Goal: Information Seeking & Learning: Compare options

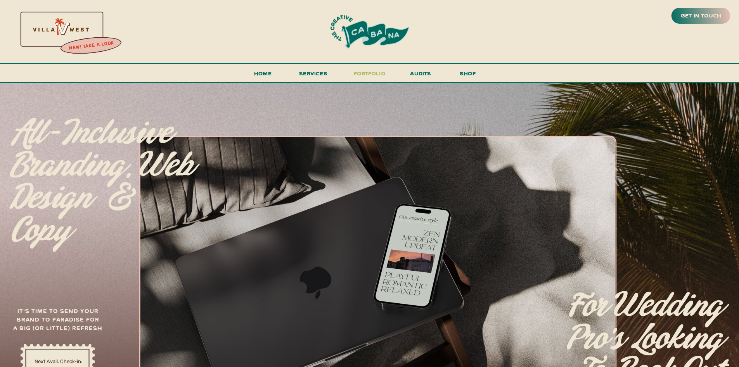
click at [364, 74] on h3 "portfolio" at bounding box center [370, 75] width 36 height 14
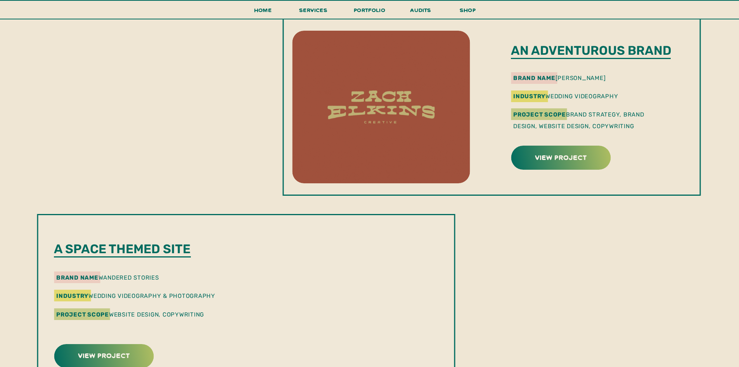
scroll to position [832, 0]
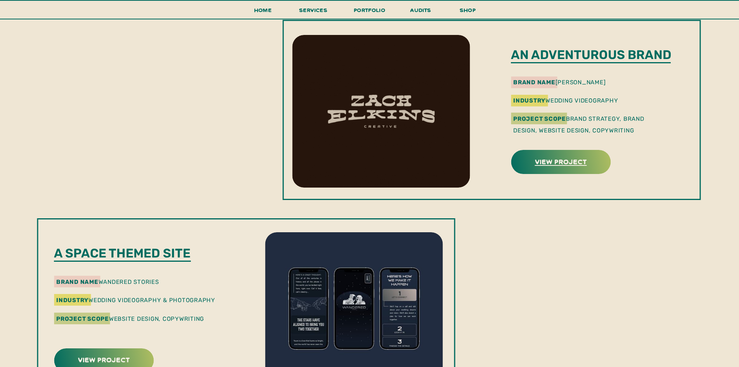
click at [584, 157] on h3 "view project" at bounding box center [560, 161] width 97 height 12
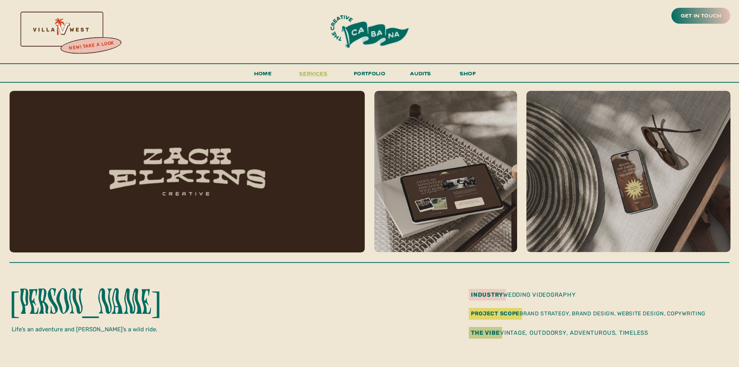
click at [306, 71] on span "services" at bounding box center [313, 72] width 28 height 7
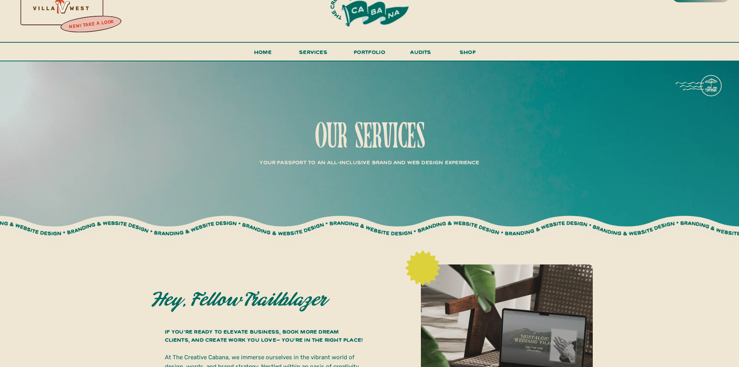
scroll to position [16, 0]
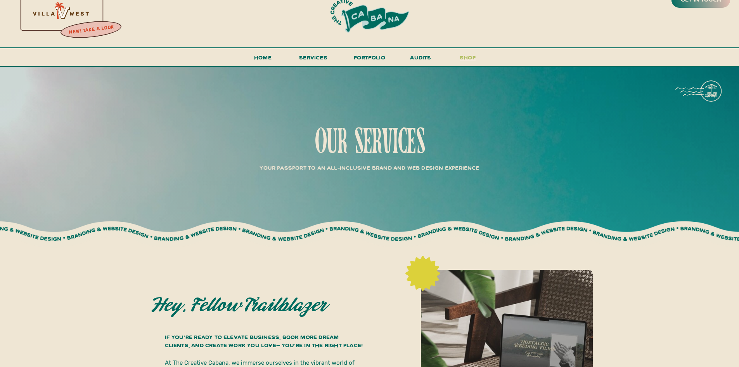
click at [473, 59] on h3 "shop" at bounding box center [467, 59] width 37 height 14
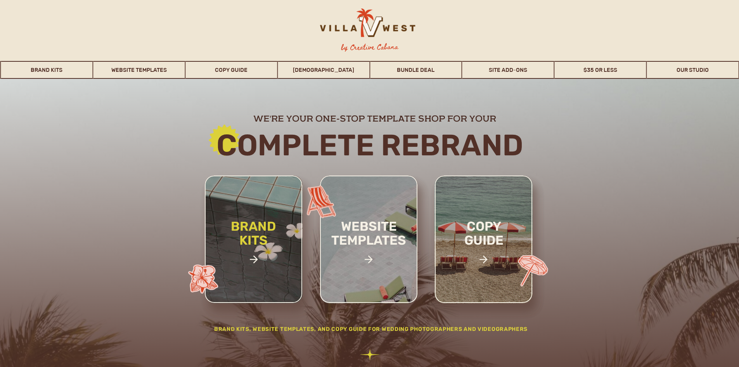
click at [259, 247] on h2 "brand kits" at bounding box center [254, 246] width 66 height 54
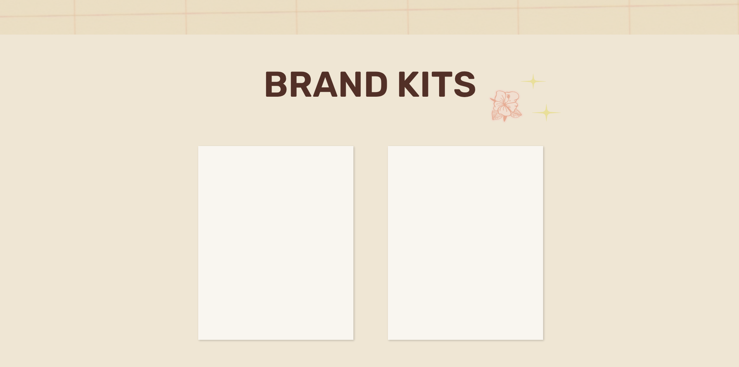
scroll to position [1287, 0]
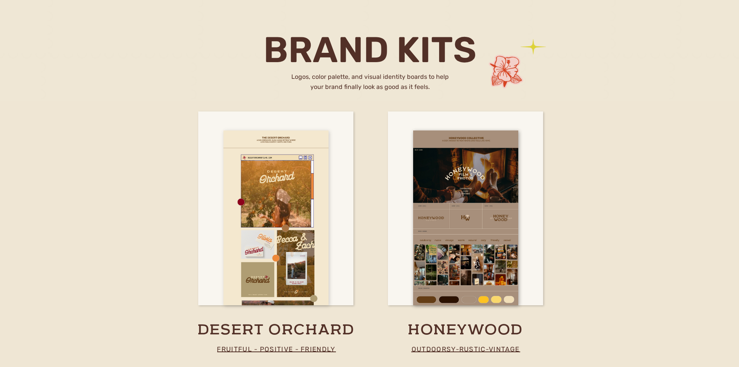
click at [268, 255] on div at bounding box center [276, 217] width 105 height 175
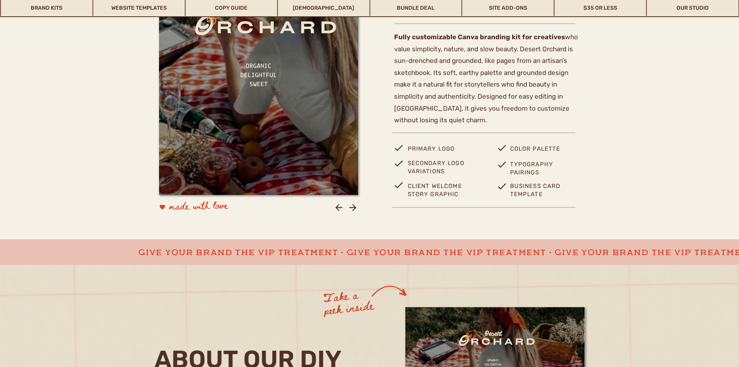
scroll to position [293, 0]
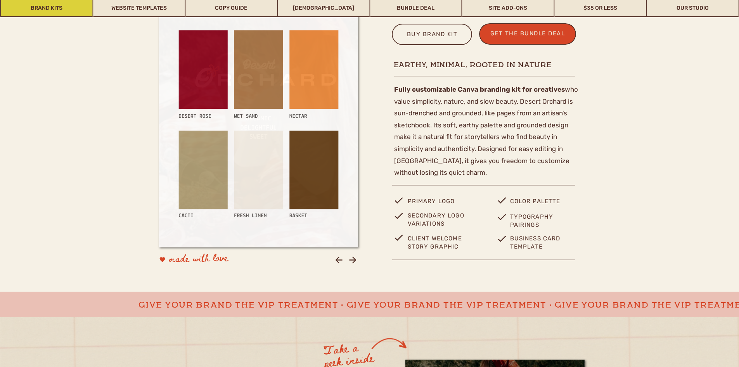
click at [47, 5] on link "Brand Kits" at bounding box center [47, 8] width 92 height 18
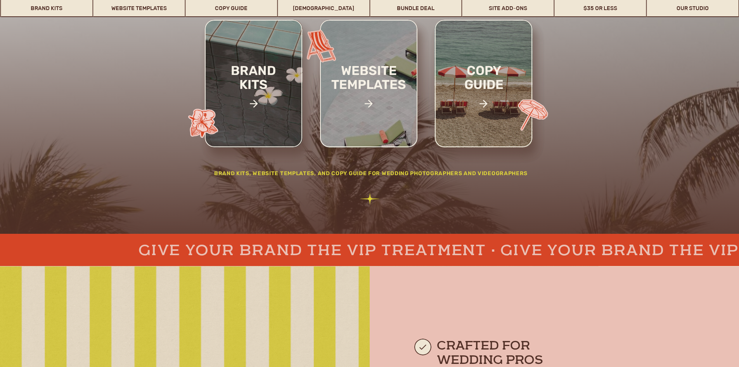
scroll to position [98, 0]
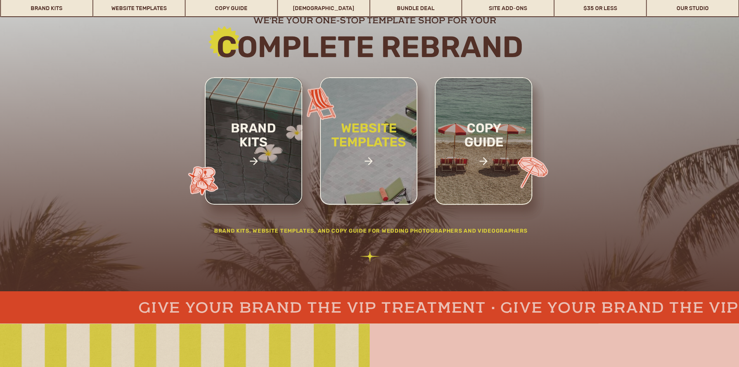
click at [360, 140] on h2 "website templates" at bounding box center [369, 143] width 102 height 45
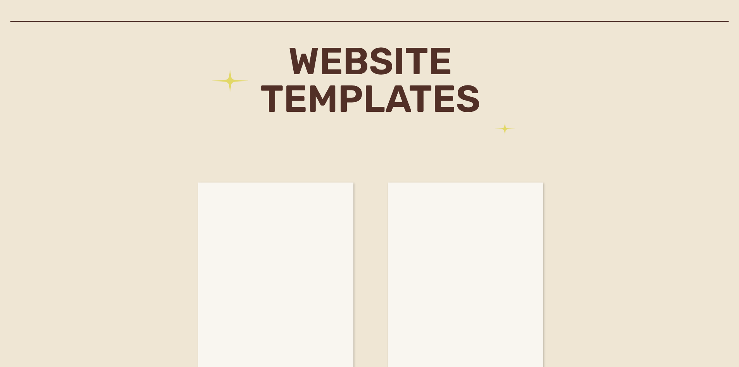
scroll to position [2203, 0]
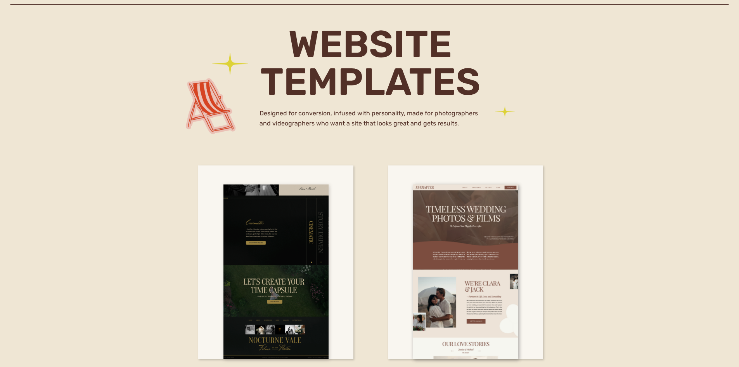
click at [269, 232] on div at bounding box center [276, 271] width 105 height 175
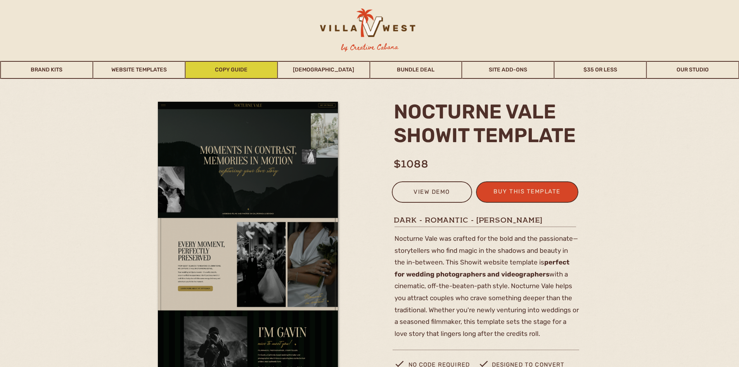
click at [215, 68] on link "Copy Guide" at bounding box center [231, 70] width 92 height 18
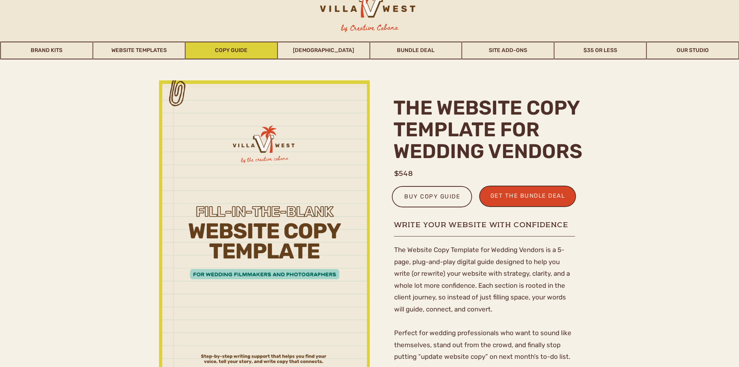
scroll to position [39, 0]
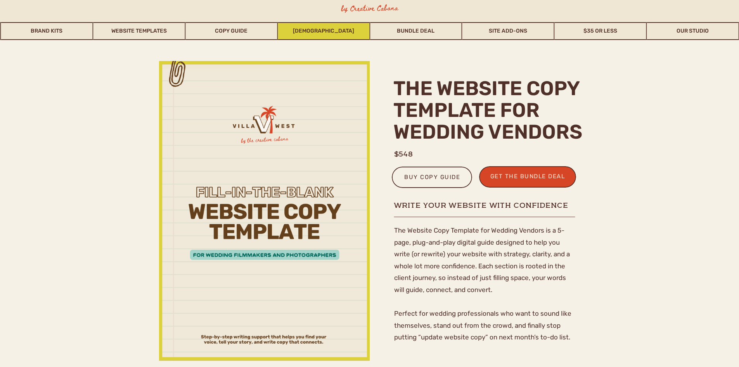
click at [303, 29] on link "[DEMOGRAPHIC_DATA]" at bounding box center [324, 31] width 92 height 18
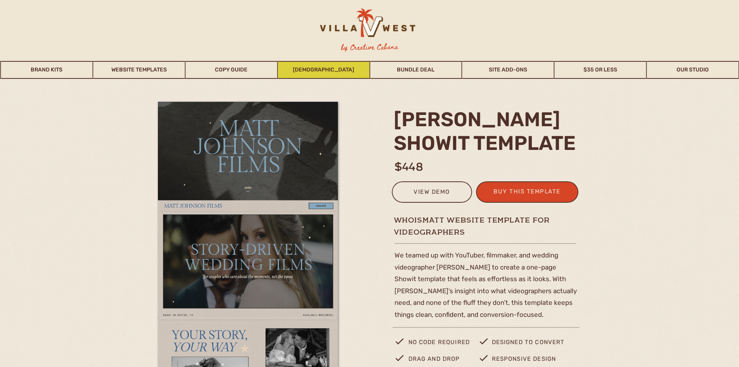
click at [326, 66] on link "[DEMOGRAPHIC_DATA]" at bounding box center [324, 70] width 92 height 18
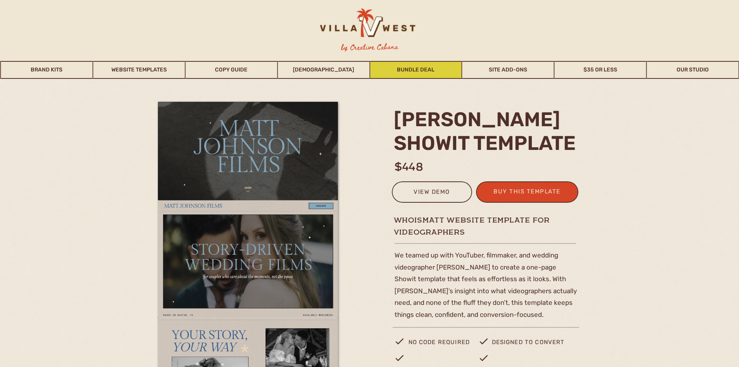
click at [390, 72] on link "Bundle Deal" at bounding box center [416, 70] width 92 height 18
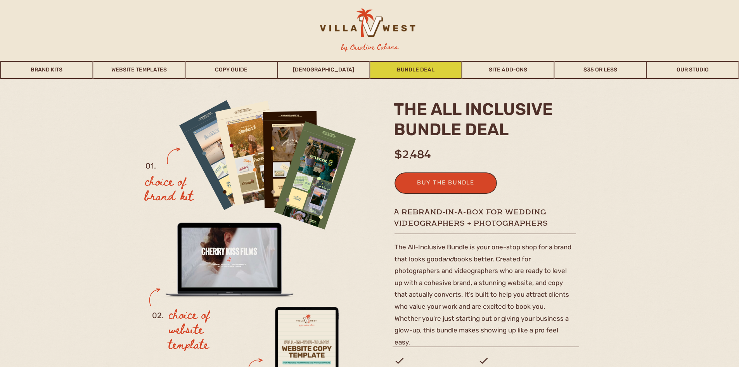
click at [430, 66] on link "Bundle Deal" at bounding box center [416, 70] width 92 height 18
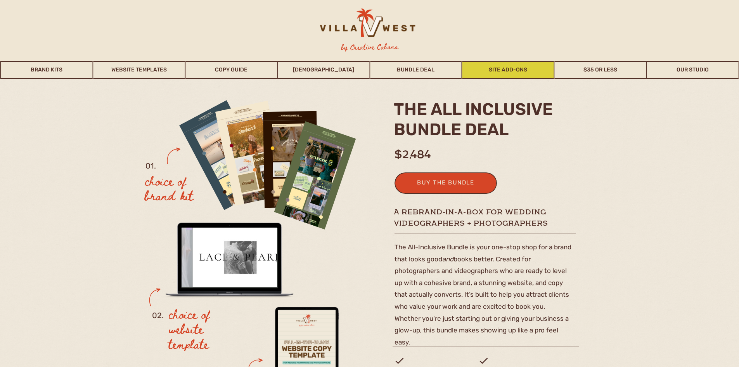
click at [474, 71] on link "Site Add-Ons" at bounding box center [509, 70] width 92 height 18
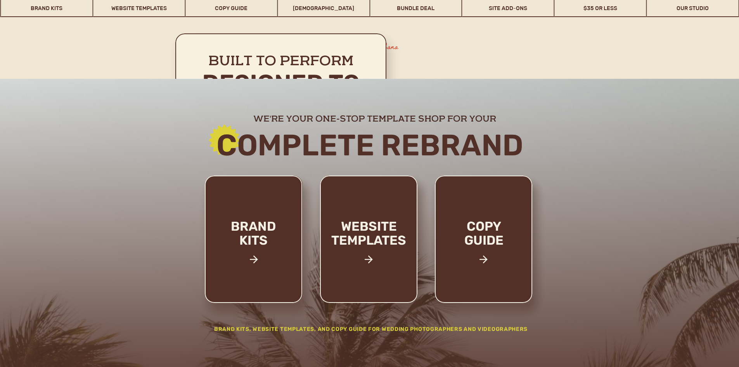
scroll to position [3991, 0]
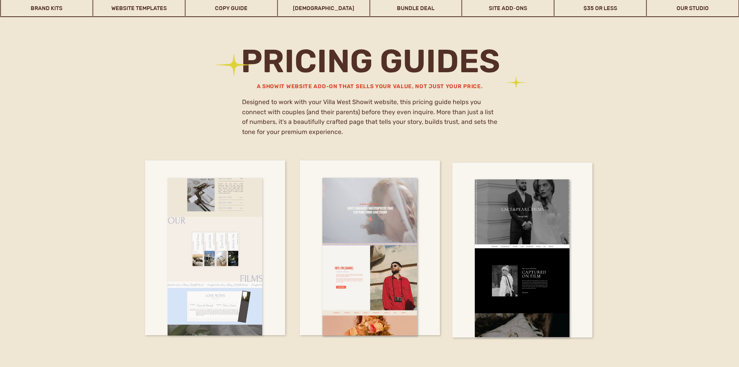
click at [225, 237] on div at bounding box center [215, 257] width 95 height 158
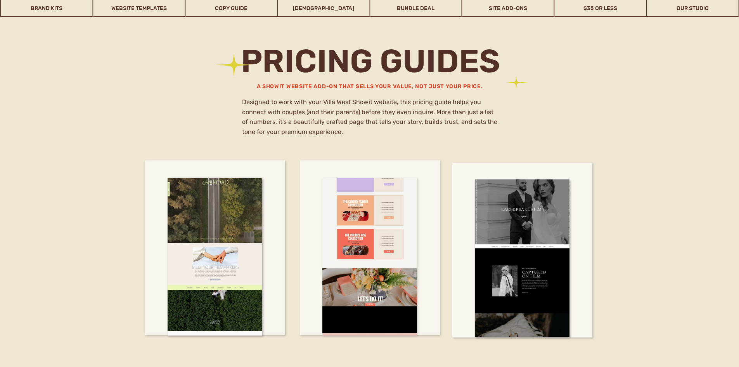
click at [381, 213] on div at bounding box center [369, 257] width 95 height 158
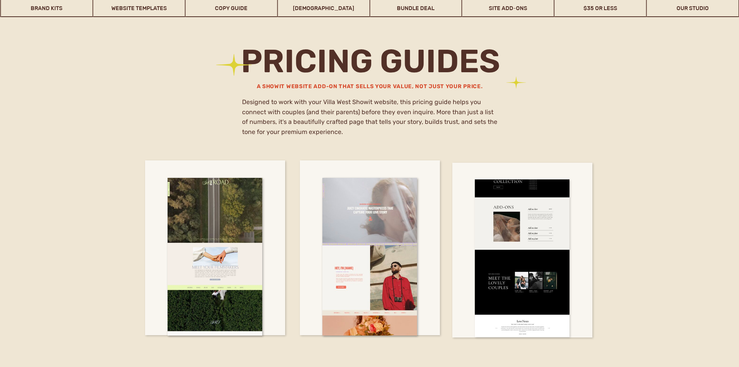
click at [521, 227] on div at bounding box center [522, 258] width 95 height 158
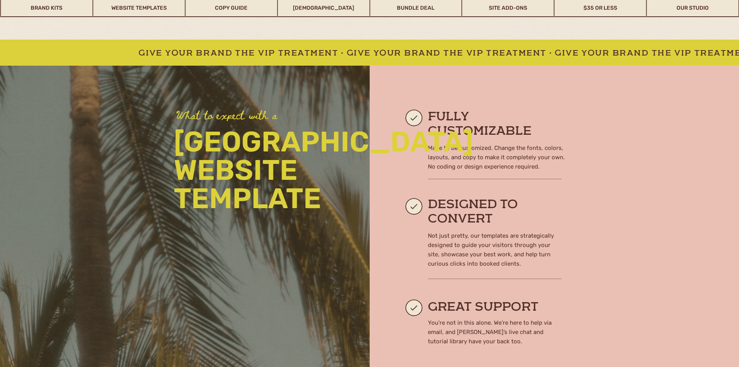
scroll to position [433, 0]
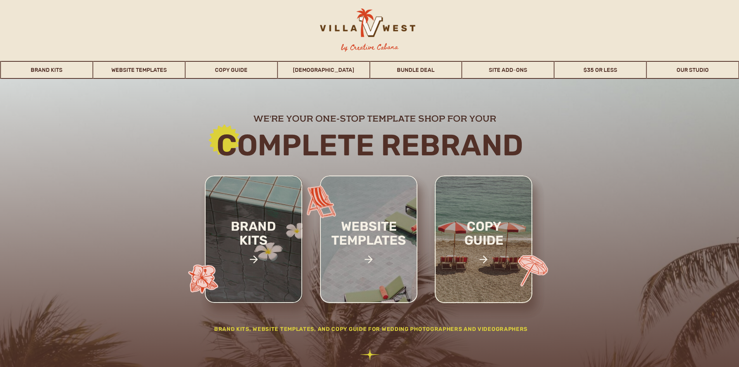
click at [483, 206] on div at bounding box center [483, 238] width 97 height 127
click at [477, 242] on h2 "copy guide" at bounding box center [484, 246] width 72 height 54
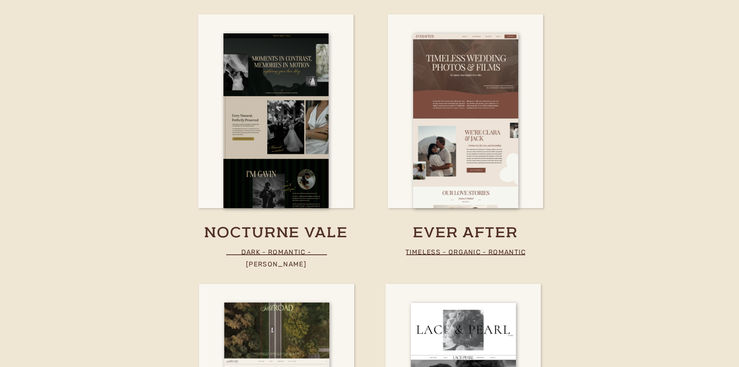
scroll to position [2347, 0]
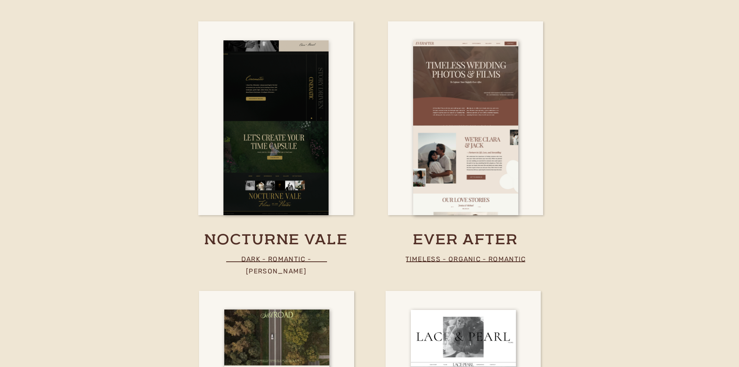
click at [259, 156] on div at bounding box center [276, 127] width 105 height 175
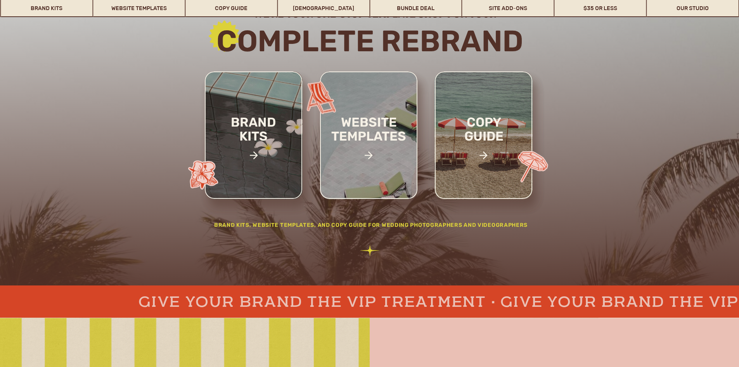
scroll to position [83, 0]
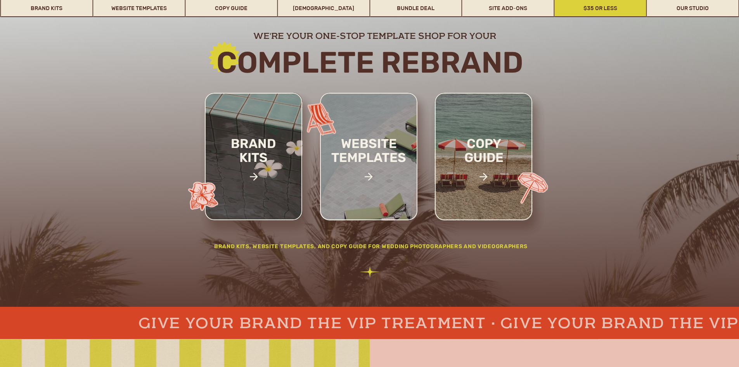
click at [601, 9] on link "$35 or Less" at bounding box center [601, 8] width 92 height 18
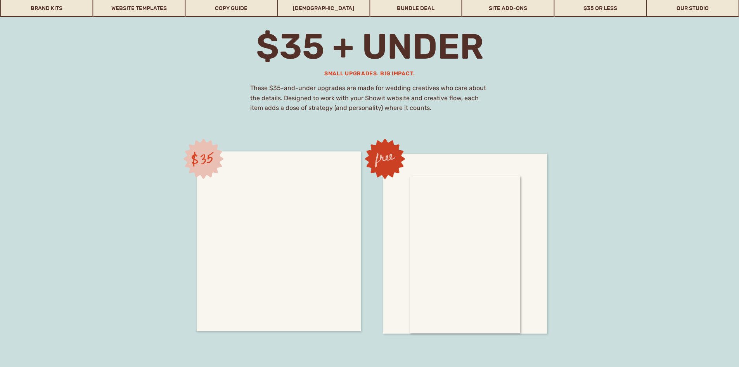
click at [283, 239] on div at bounding box center [279, 252] width 111 height 157
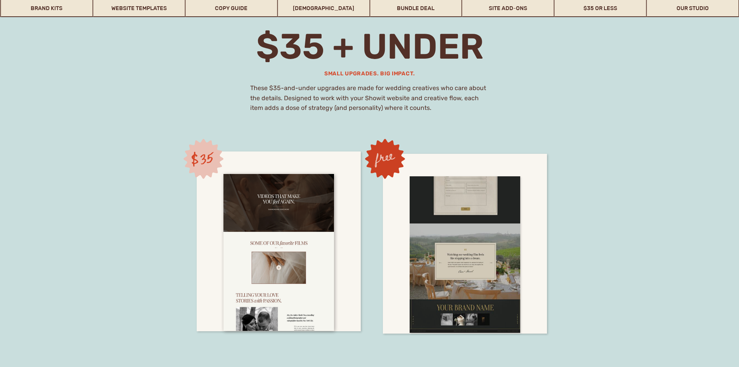
click at [412, 206] on div at bounding box center [465, 254] width 111 height 157
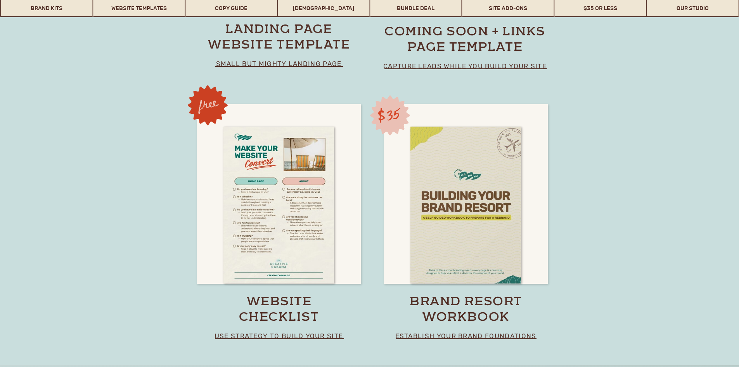
scroll to position [5634, 0]
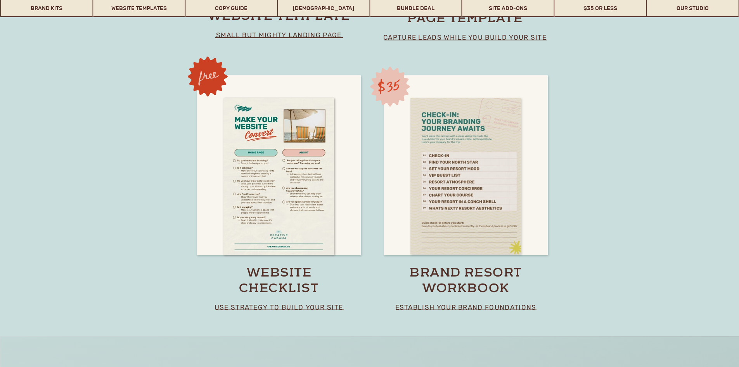
click at [451, 230] on div at bounding box center [466, 176] width 111 height 157
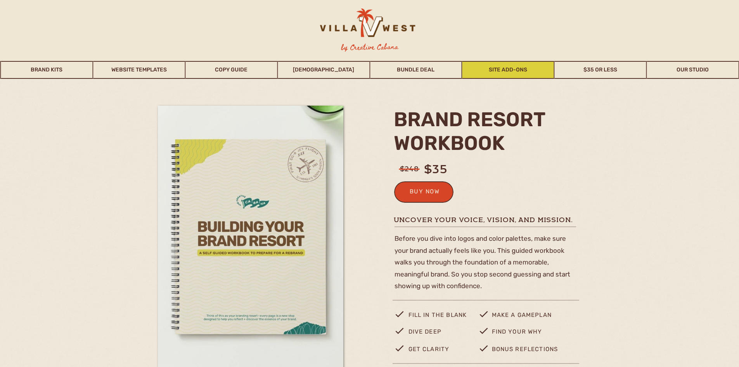
click at [508, 71] on link "Site Add-Ons" at bounding box center [509, 70] width 92 height 18
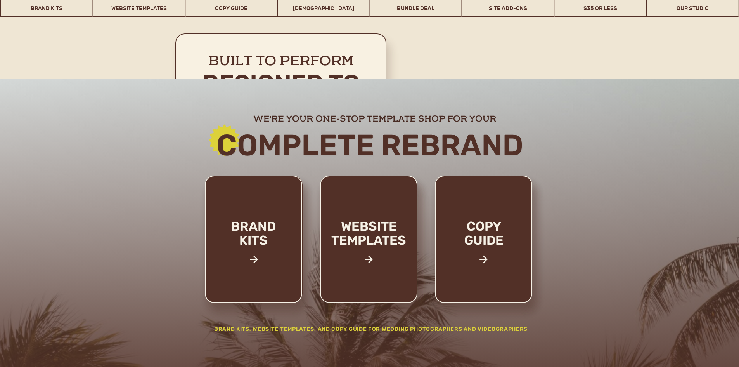
scroll to position [3991, 0]
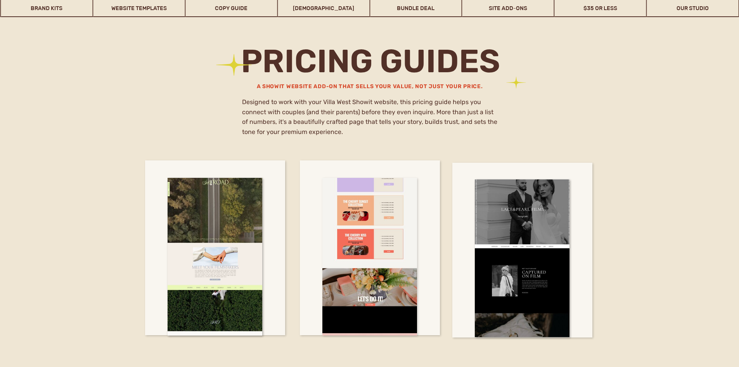
click at [402, 250] on div at bounding box center [369, 257] width 95 height 158
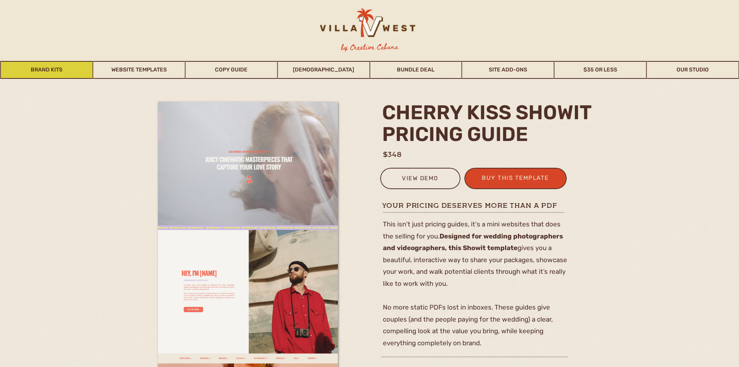
click at [36, 66] on link "Brand Kits" at bounding box center [47, 70] width 92 height 18
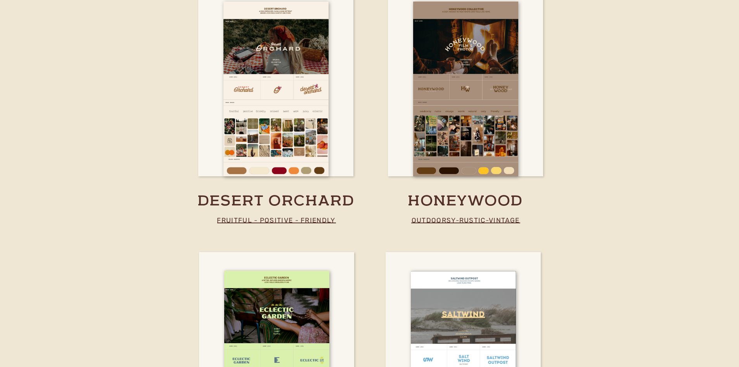
scroll to position [1538, 0]
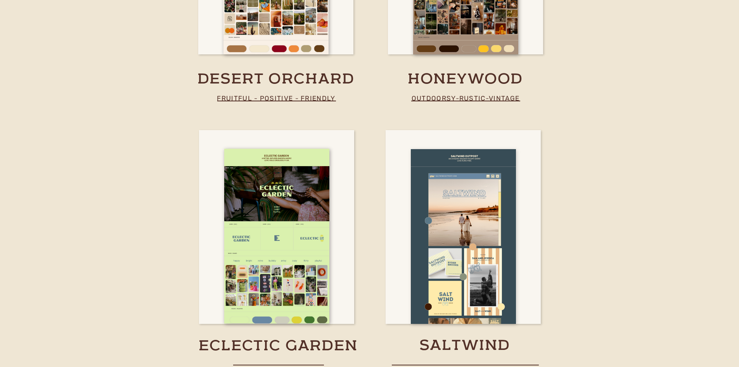
click at [471, 213] on div at bounding box center [463, 236] width 105 height 175
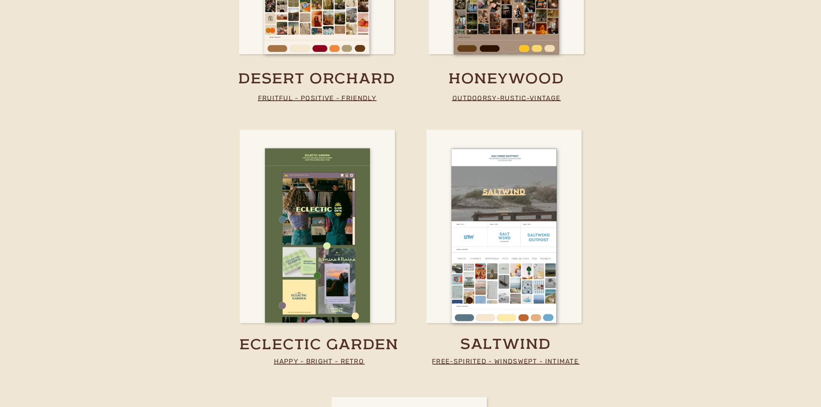
click at [305, 222] on div at bounding box center [317, 236] width 105 height 175
